Goal: Communication & Community: Answer question/provide support

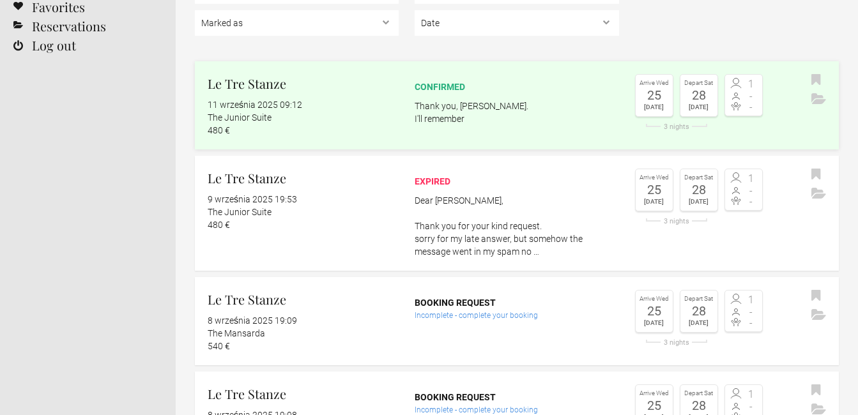
scroll to position [128, 0]
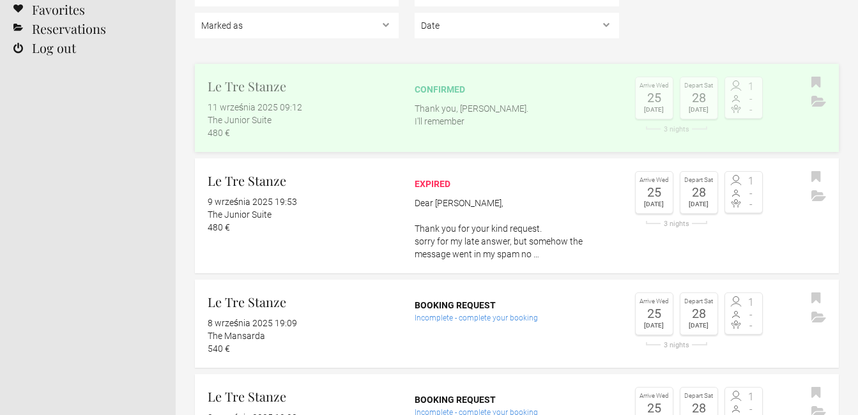
click at [457, 130] on link "Le Tre Stanze 11 września 2025 09:12 The Junior Suite 480 € confirmed Thank you…" at bounding box center [517, 108] width 644 height 88
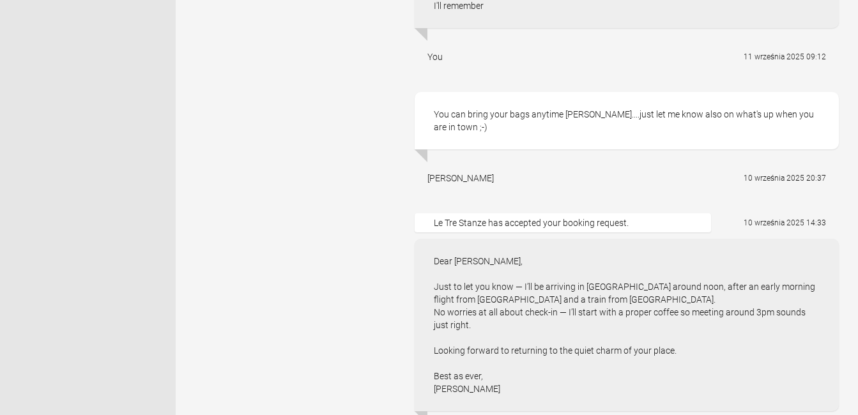
scroll to position [741, 0]
click at [493, 189] on div "[PERSON_NAME] 10 września 2025 20:37" at bounding box center [627, 176] width 424 height 32
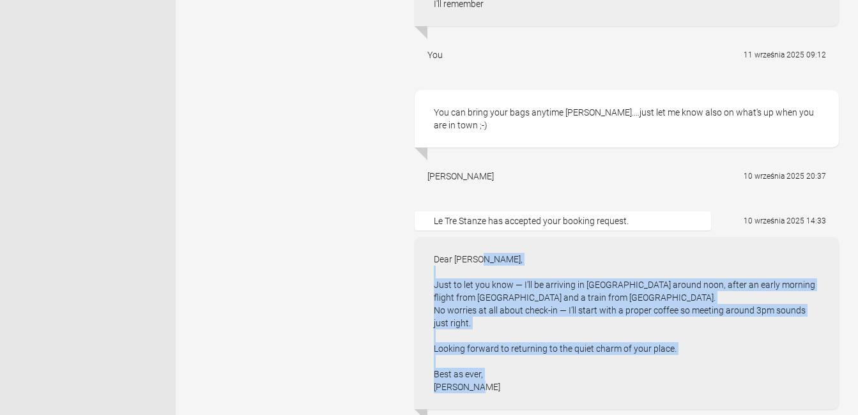
drag, startPoint x: 490, startPoint y: 387, endPoint x: 430, endPoint y: 263, distance: 137.8
click at [430, 263] on div "Dear [PERSON_NAME], Just to let you know — I’ll be arriving in [GEOGRAPHIC_DATA…" at bounding box center [627, 323] width 424 height 173
copy div "Dear [PERSON_NAME], Just to let you know — I’ll be arriving in [GEOGRAPHIC_DATA…"
click at [568, 265] on div "Dear [PERSON_NAME], Just to let you know — I’ll be arriving in [GEOGRAPHIC_DATA…" at bounding box center [627, 323] width 424 height 173
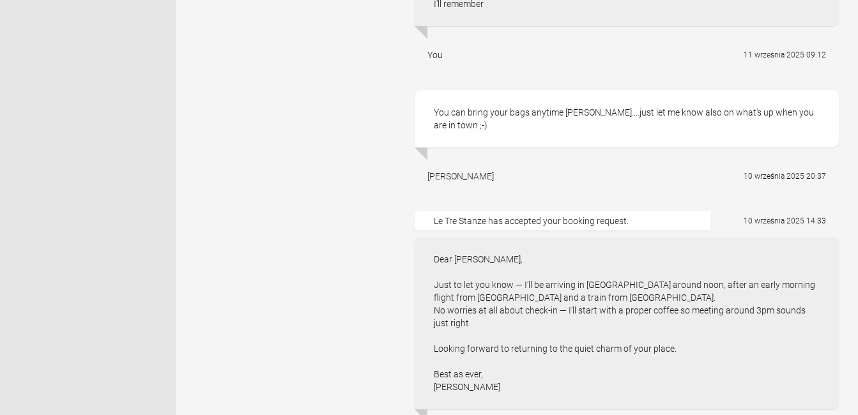
drag, startPoint x: 506, startPoint y: 123, endPoint x: 426, endPoint y: 115, distance: 80.3
click at [426, 115] on div "You can bring your bags anytime [PERSON_NAME]....just let me know also on what'…" at bounding box center [627, 119] width 424 height 58
copy div "You can bring your bags anytime [PERSON_NAME]....just let me know also on what'…"
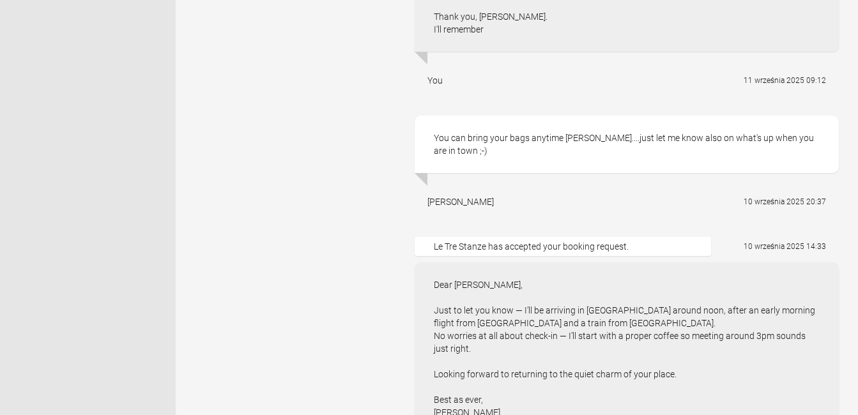
scroll to position [690, 0]
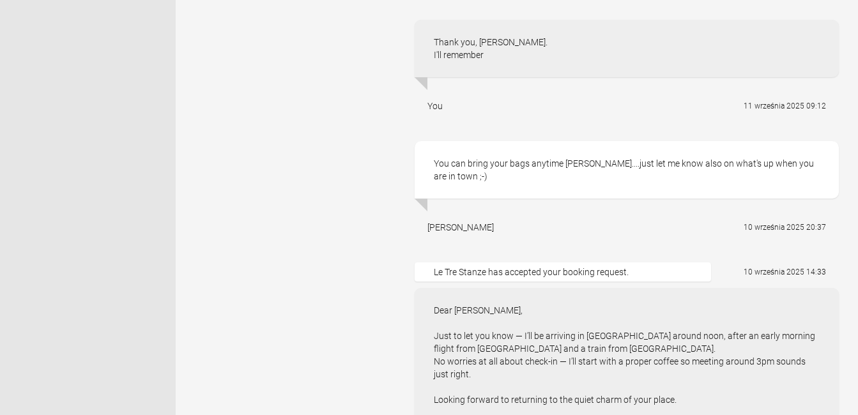
drag, startPoint x: 490, startPoint y: 52, endPoint x: 423, endPoint y: 40, distance: 68.2
click at [423, 40] on div "Thank you, [PERSON_NAME]. I'll remember" at bounding box center [627, 49] width 424 height 58
copy div "Thank you, [PERSON_NAME]. I'll remember"
click at [313, 164] on div "confirmed Arrive [DATE] Depart [DATE] 1 - - Toggle booking details Property Le …" at bounding box center [517, 236] width 644 height 1637
